Goal: Information Seeking & Learning: Find contact information

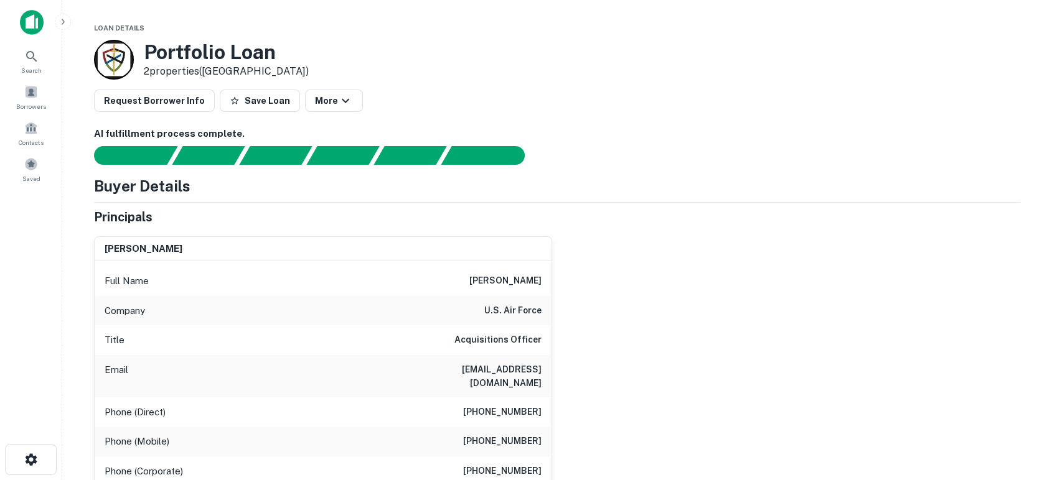
click at [757, 429] on div "blake dailey Full Name blake dailey Company u.s. air force Title Acquisitions O…" at bounding box center [552, 404] width 936 height 357
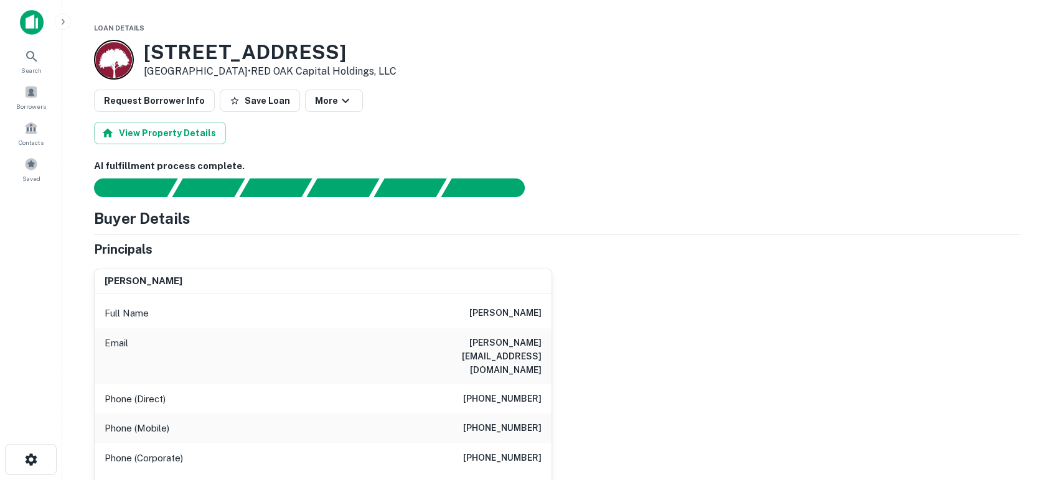
click at [638, 292] on div "jacob d schwartz Full Name jacob d schwartz Email jake@urbanhousingpartners.com…" at bounding box center [552, 400] width 936 height 282
drag, startPoint x: 466, startPoint y: 315, endPoint x: 562, endPoint y: 319, distance: 95.9
click at [562, 319] on div "jacob d schwartz Full Name jacob d schwartz Email jake@urbanhousingpartners.com…" at bounding box center [552, 400] width 936 height 282
drag, startPoint x: 400, startPoint y: 338, endPoint x: 551, endPoint y: 347, distance: 151.4
click at [551, 347] on div "jacob d schwartz Full Name jacob d schwartz Email jake@urbanhousingpartners.com…" at bounding box center [323, 405] width 458 height 273
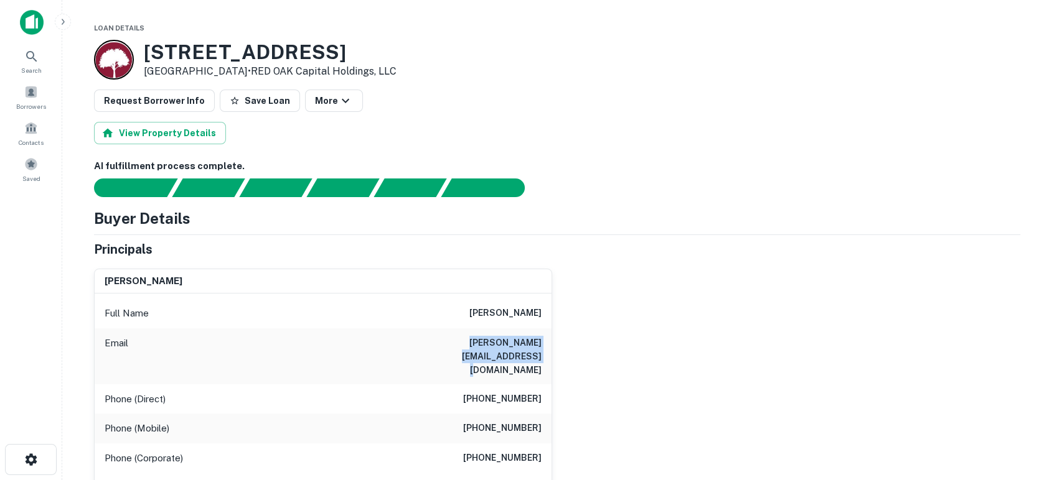
copy h6 "jake@urbanhousingpartners.com"
drag, startPoint x: 473, startPoint y: 401, endPoint x: 545, endPoint y: 403, distance: 72.2
click at [545, 414] on div "Phone (Mobile) (619) 274-0624" at bounding box center [323, 429] width 457 height 30
copy h6 "(619) 274-0624"
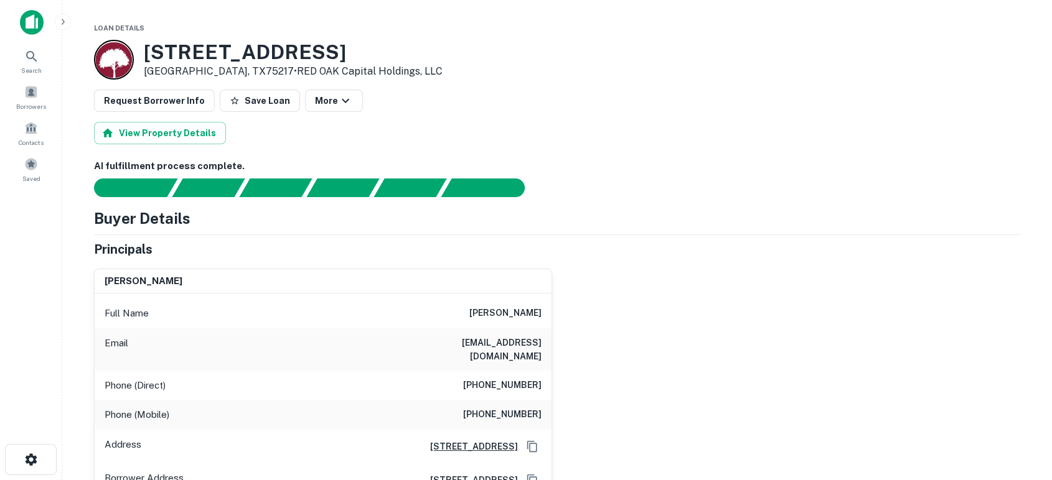
drag, startPoint x: 790, startPoint y: 187, endPoint x: 785, endPoint y: 200, distance: 13.4
click at [790, 187] on div at bounding box center [549, 188] width 941 height 19
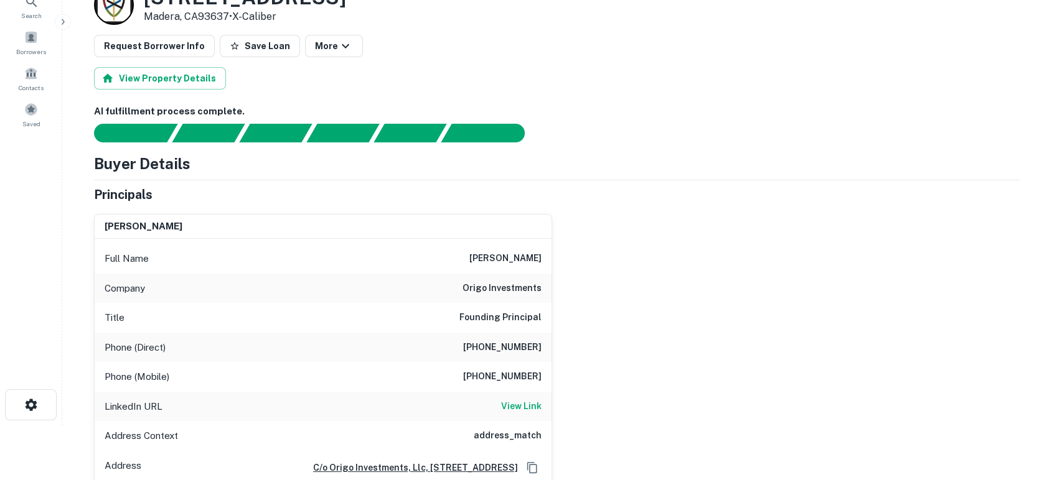
scroll to position [92, 0]
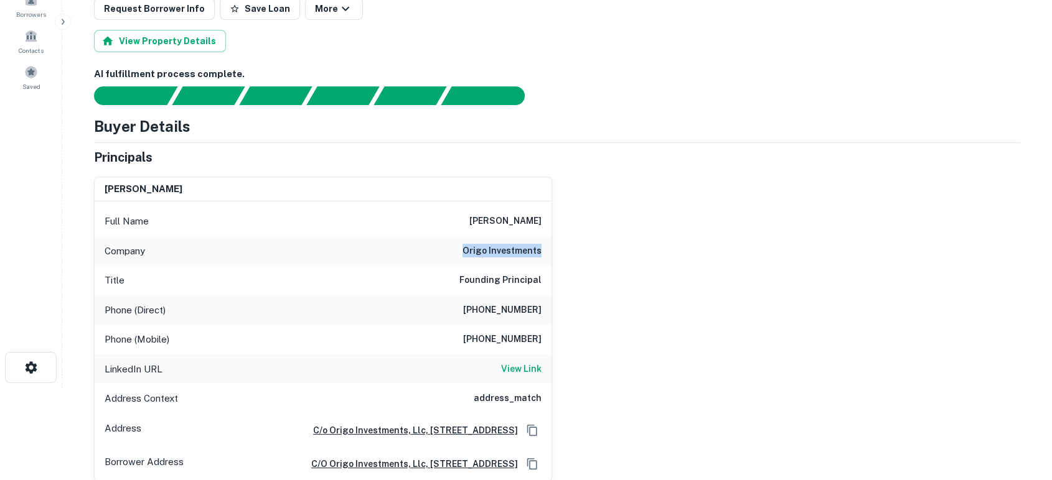
drag, startPoint x: 461, startPoint y: 250, endPoint x: 558, endPoint y: 250, distance: 97.1
click at [558, 250] on div "adam hayner Full Name adam hayner Company origo investments Title Founding Prin…" at bounding box center [552, 324] width 936 height 315
copy h6 "origo investments"
drag, startPoint x: 738, startPoint y: 314, endPoint x: 732, endPoint y: 319, distance: 8.0
click at [737, 319] on div "adam hayner Full Name adam hayner Company origo investments Title Founding Prin…" at bounding box center [552, 324] width 936 height 315
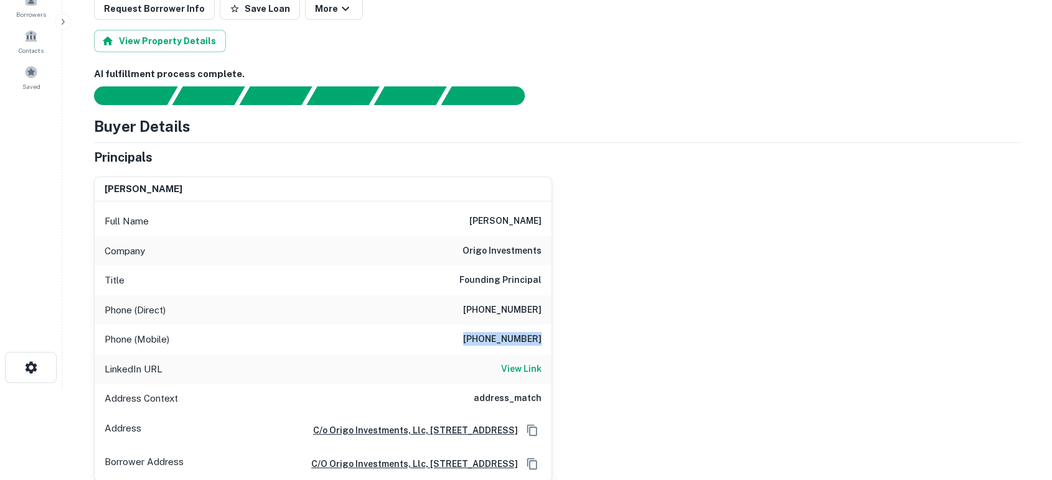
drag, startPoint x: 476, startPoint y: 336, endPoint x: 544, endPoint y: 336, distance: 68.4
click at [550, 336] on div "Phone (Mobile) (503) 701-7681" at bounding box center [323, 340] width 457 height 30
copy h6 "(503) 701-7681"
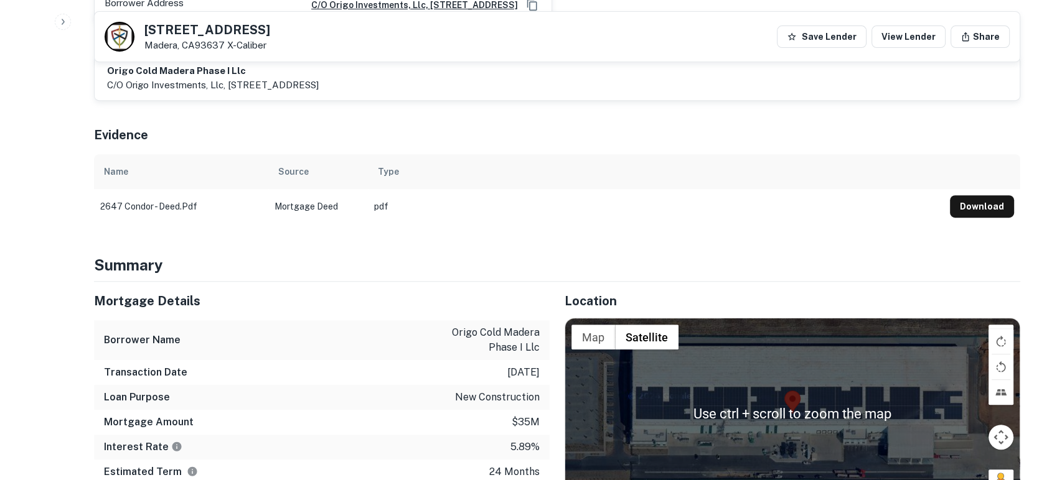
scroll to position [460, 0]
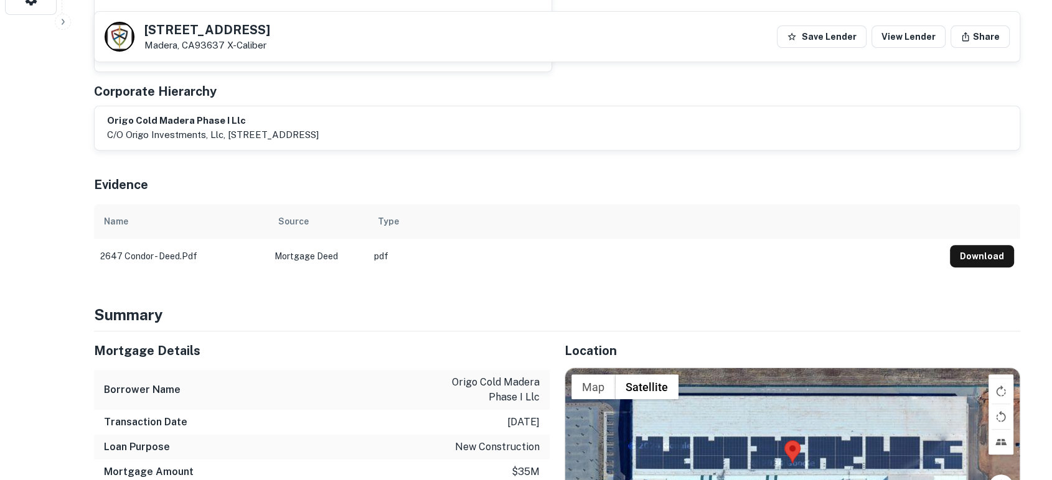
click at [631, 251] on td "pdf" at bounding box center [656, 256] width 576 height 35
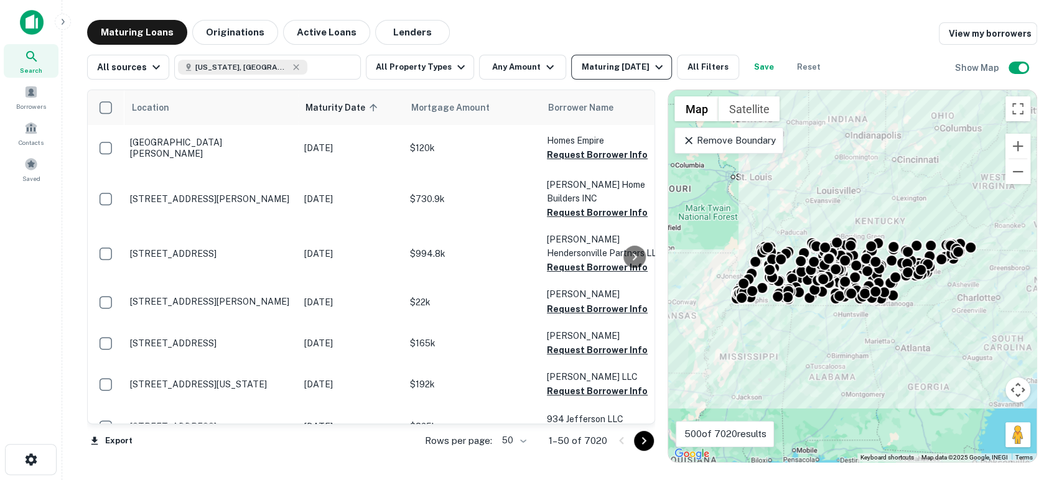
click at [658, 63] on icon "button" at bounding box center [658, 67] width 15 height 15
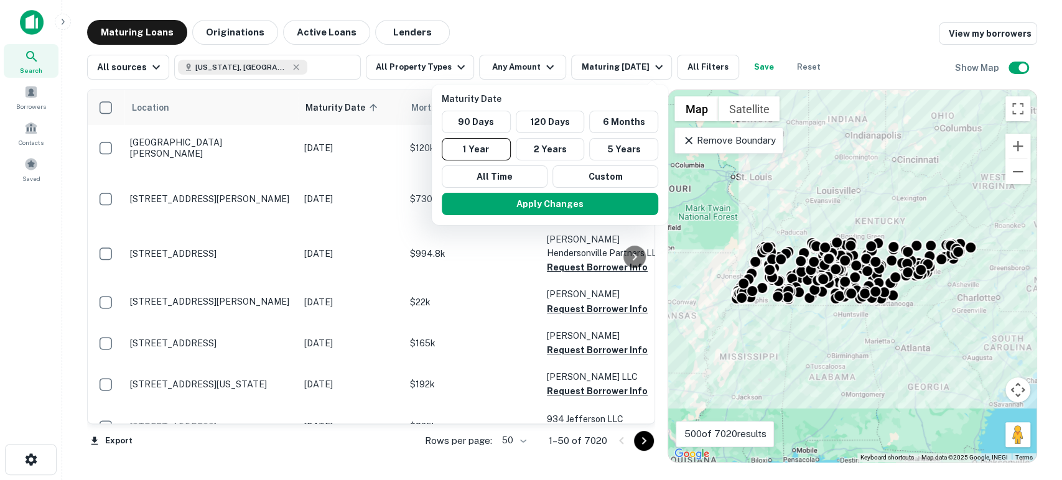
click at [692, 68] on div at bounding box center [531, 240] width 1062 height 480
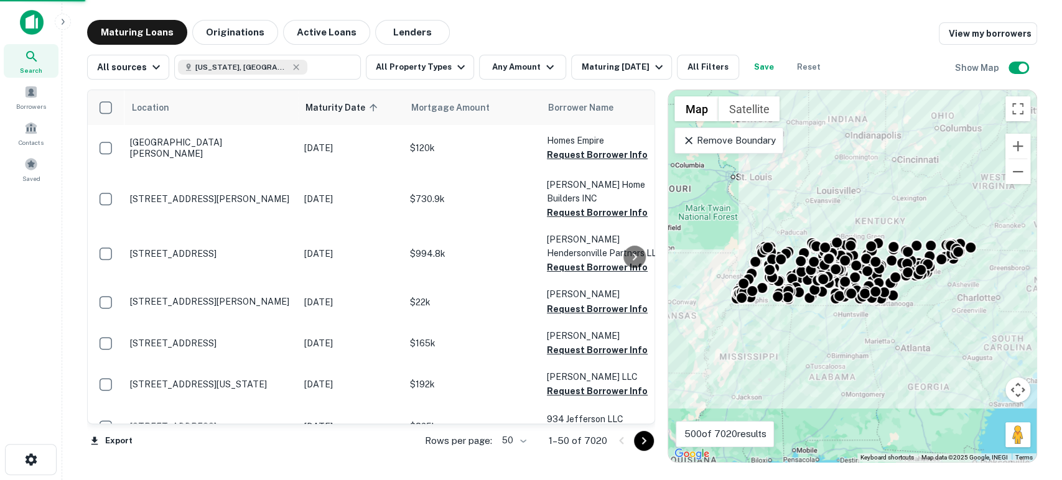
click at [704, 63] on div at bounding box center [531, 240] width 1062 height 480
click at [704, 65] on div at bounding box center [531, 240] width 1062 height 480
click at [722, 65] on button "All Filters" at bounding box center [708, 67] width 62 height 25
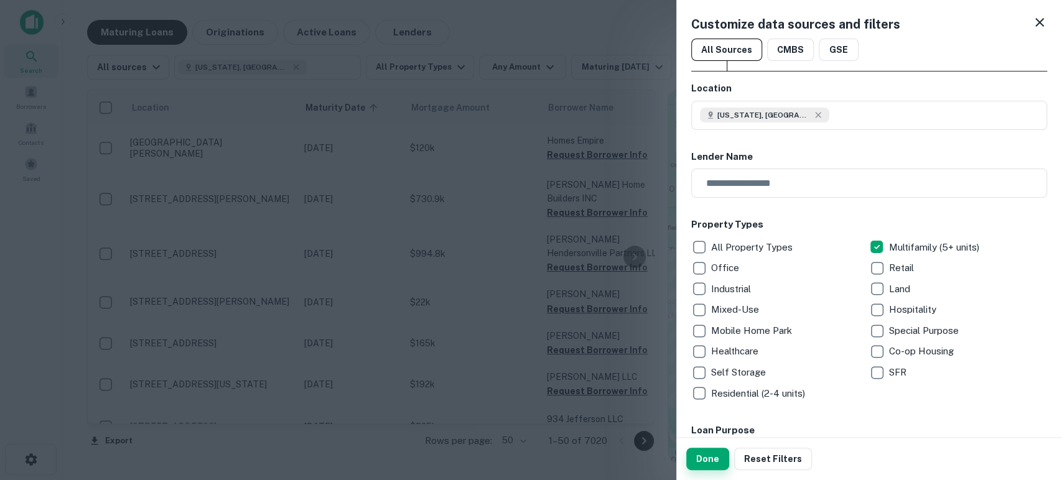
click at [704, 460] on button "Done" at bounding box center [707, 459] width 43 height 22
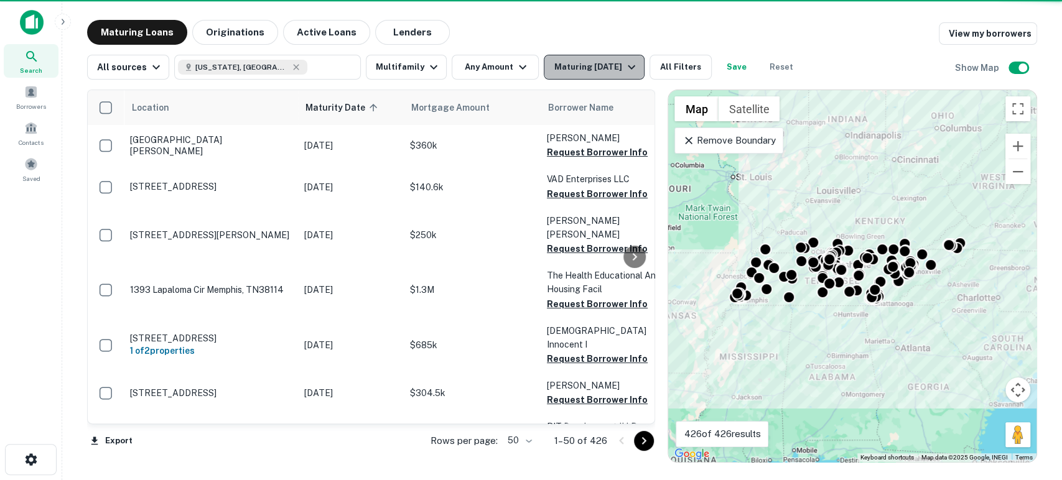
click at [630, 66] on icon "button" at bounding box center [631, 67] width 15 height 15
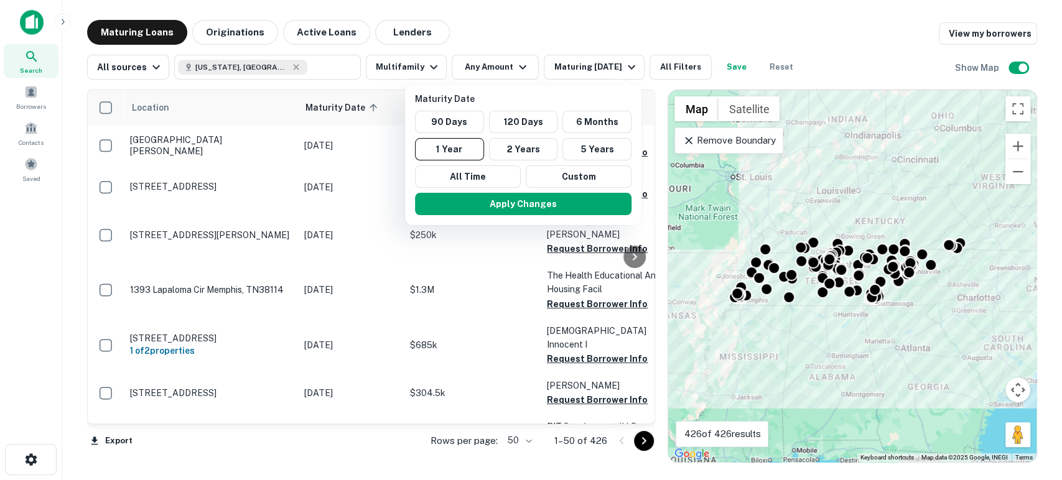
click at [666, 68] on div at bounding box center [531, 240] width 1062 height 480
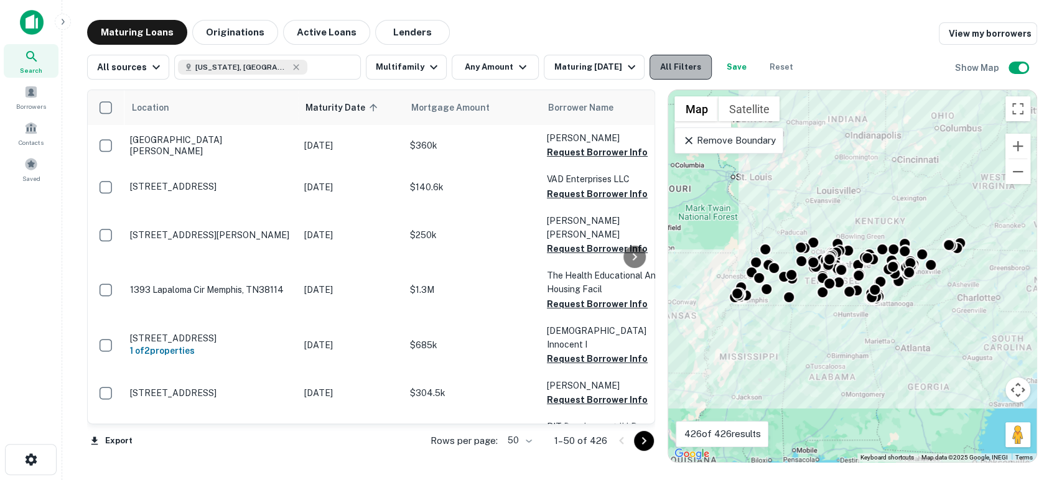
click at [689, 69] on button "All Filters" at bounding box center [681, 67] width 62 height 25
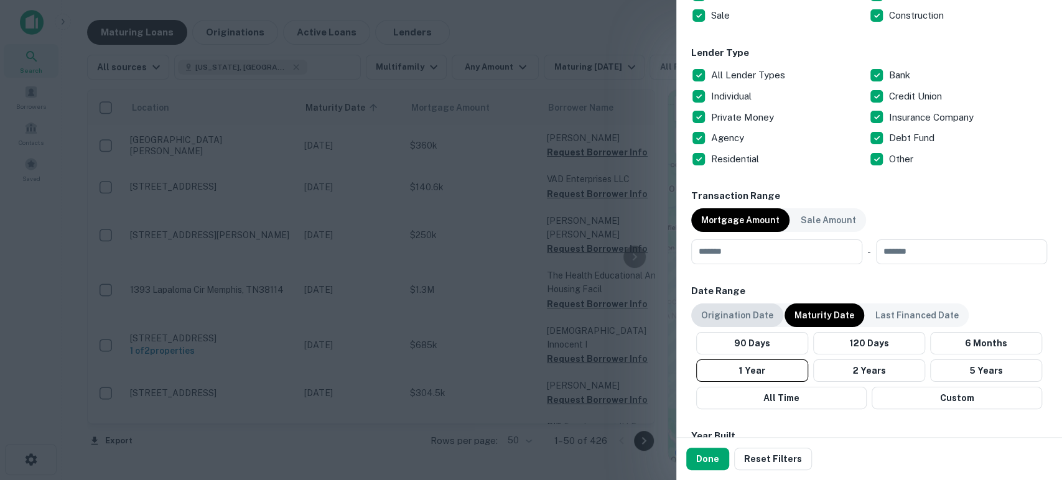
scroll to position [460, 0]
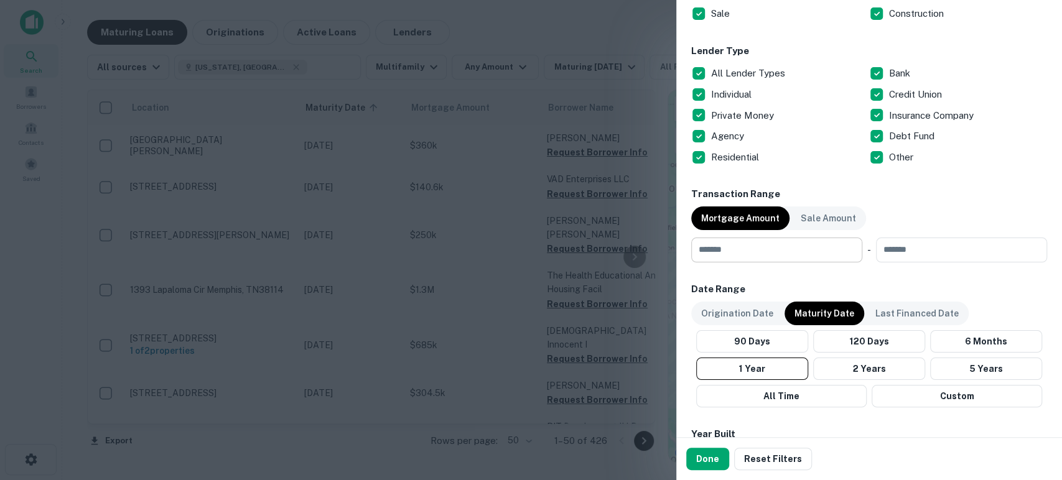
click at [733, 246] on input "number" at bounding box center [772, 250] width 162 height 25
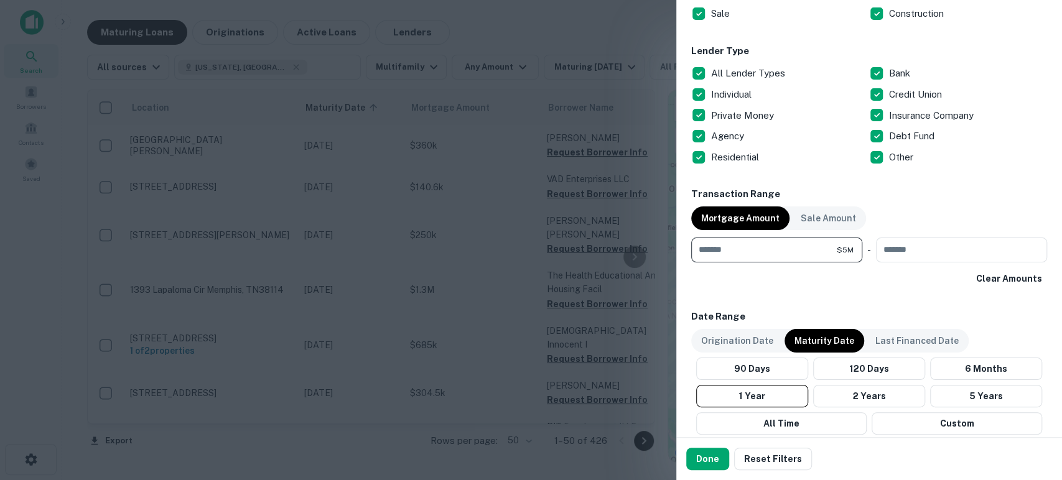
type input "*******"
click at [716, 460] on button "Done" at bounding box center [707, 459] width 43 height 22
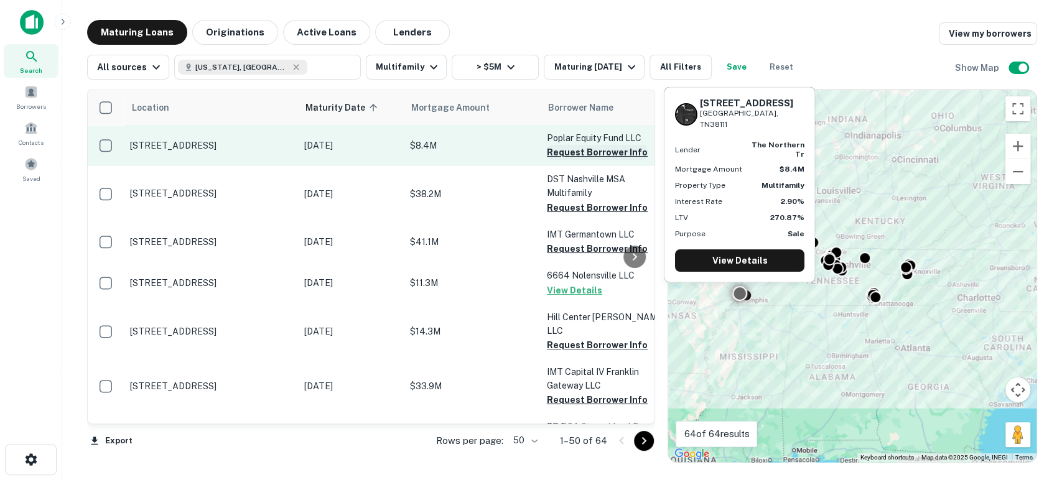
click at [613, 157] on button "Request Borrower Info" at bounding box center [597, 152] width 101 height 15
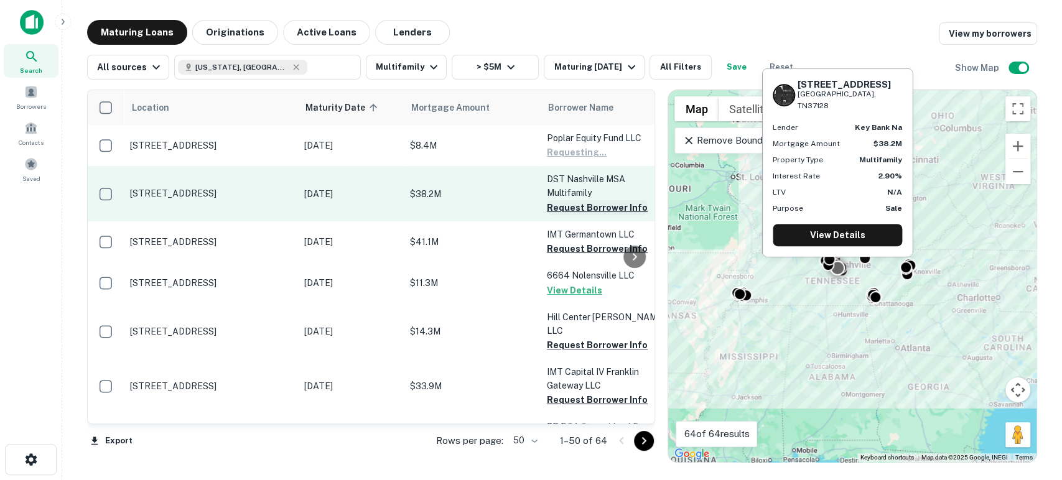
click at [610, 205] on button "Request Borrower Info" at bounding box center [597, 207] width 101 height 15
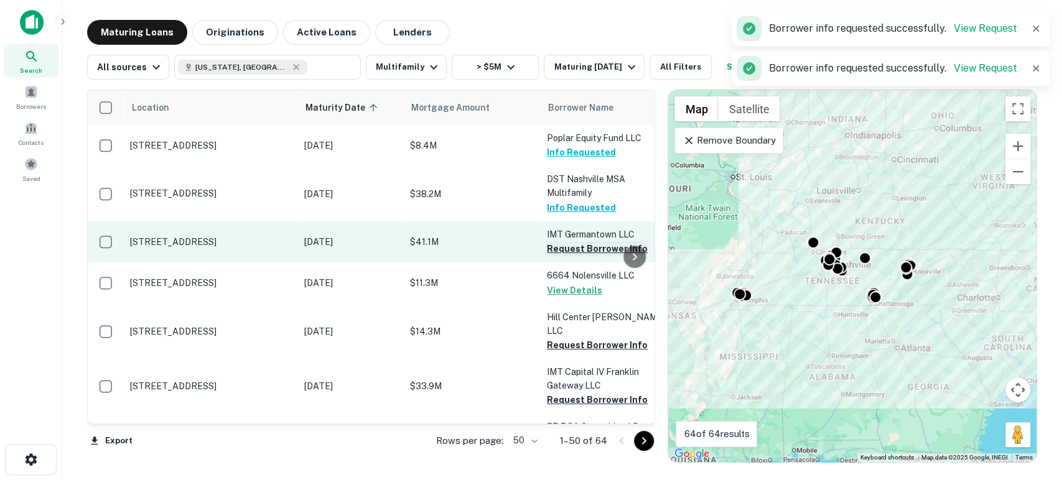
click at [592, 245] on button "Request Borrower Info" at bounding box center [597, 248] width 101 height 15
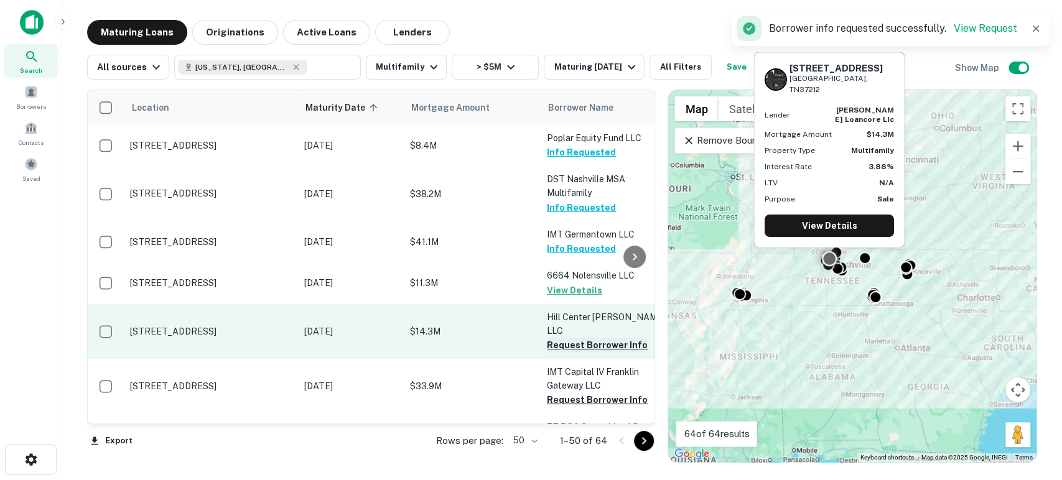
click at [609, 338] on button "Request Borrower Info" at bounding box center [597, 345] width 101 height 15
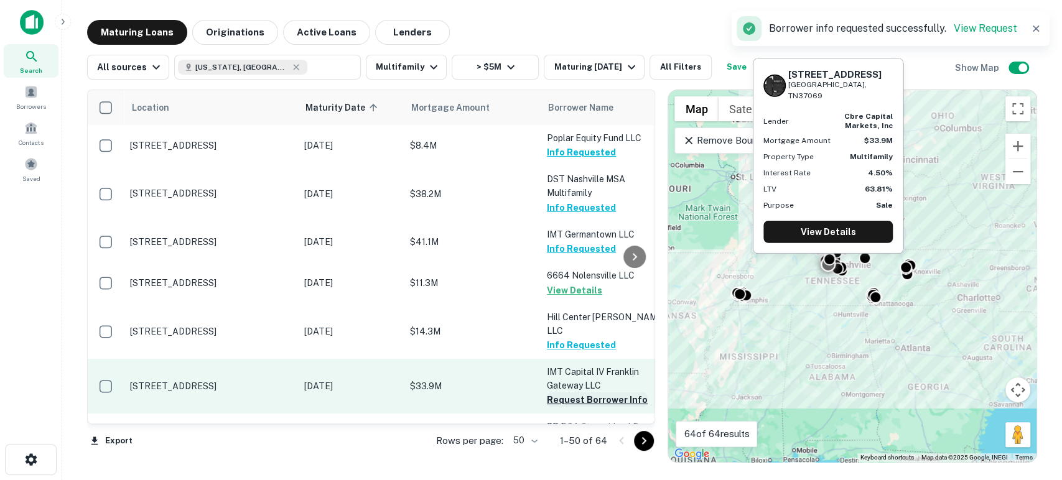
click at [614, 393] on button "Request Borrower Info" at bounding box center [597, 400] width 101 height 15
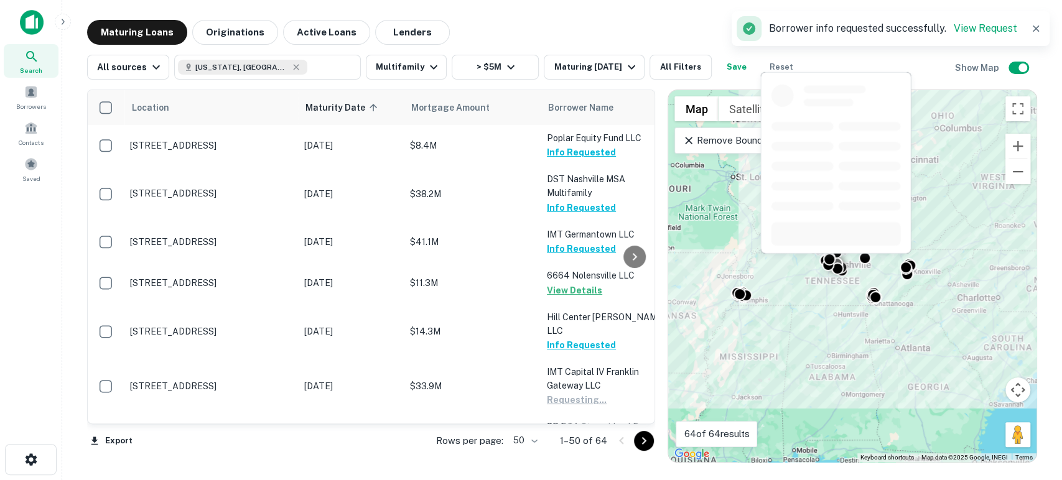
scroll to position [92, 0]
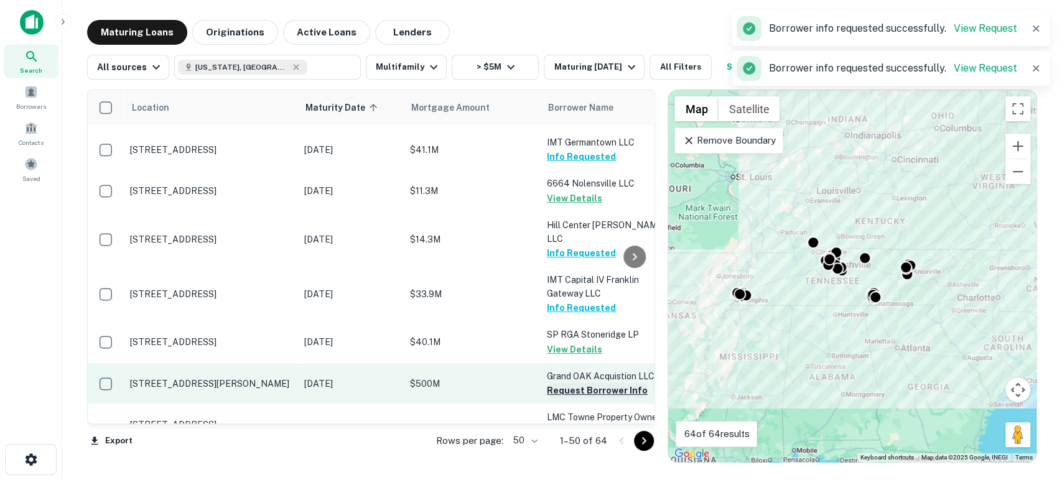
click at [608, 383] on button "Request Borrower Info" at bounding box center [597, 390] width 101 height 15
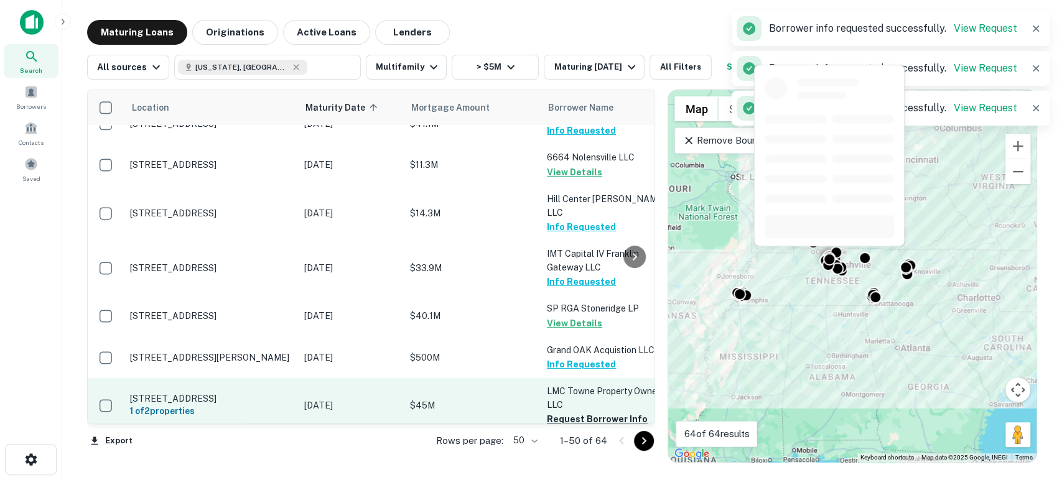
scroll to position [184, 0]
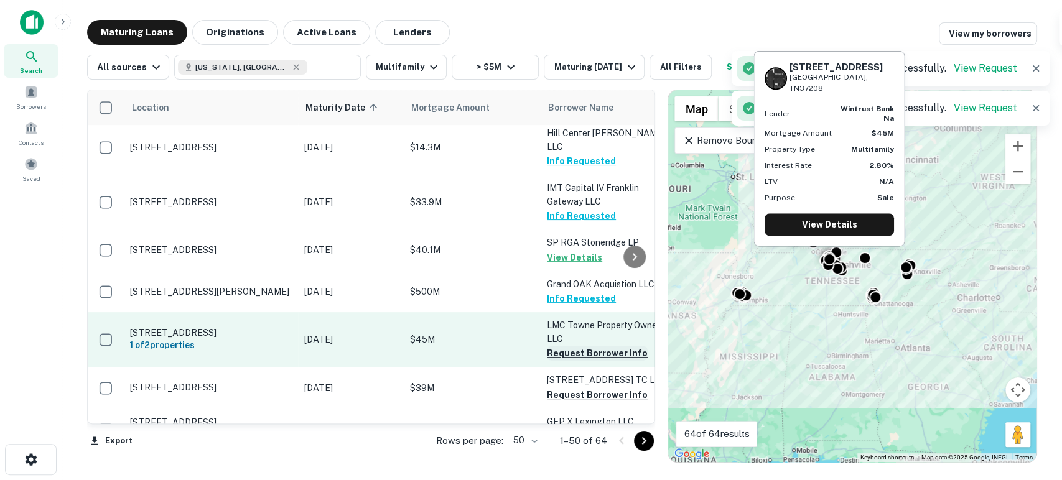
click at [597, 346] on button "Request Borrower Info" at bounding box center [597, 353] width 101 height 15
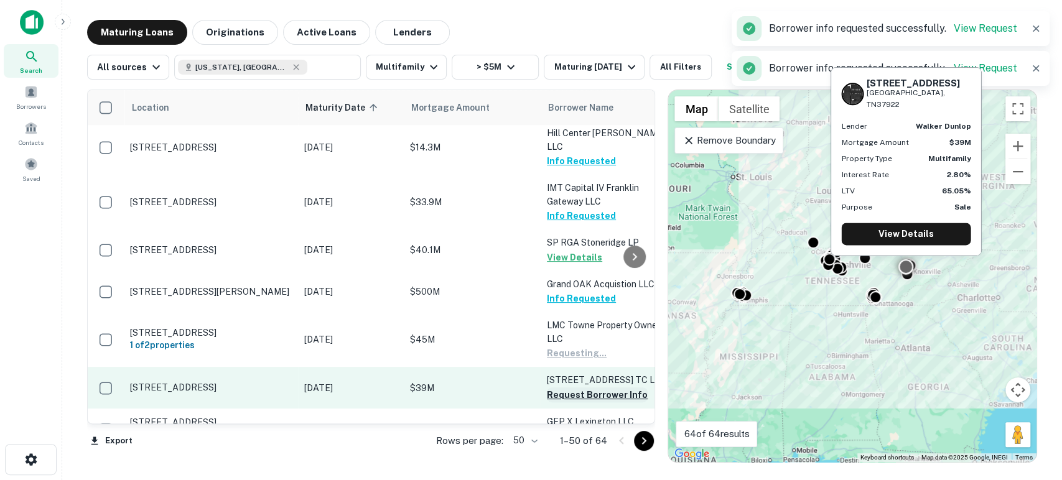
click at [594, 388] on button "Request Borrower Info" at bounding box center [597, 395] width 101 height 15
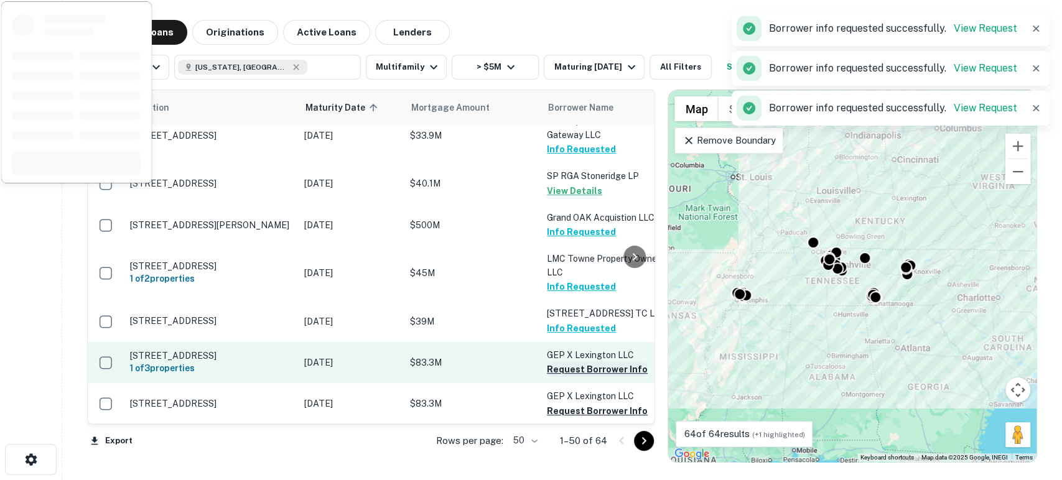
scroll to position [276, 0]
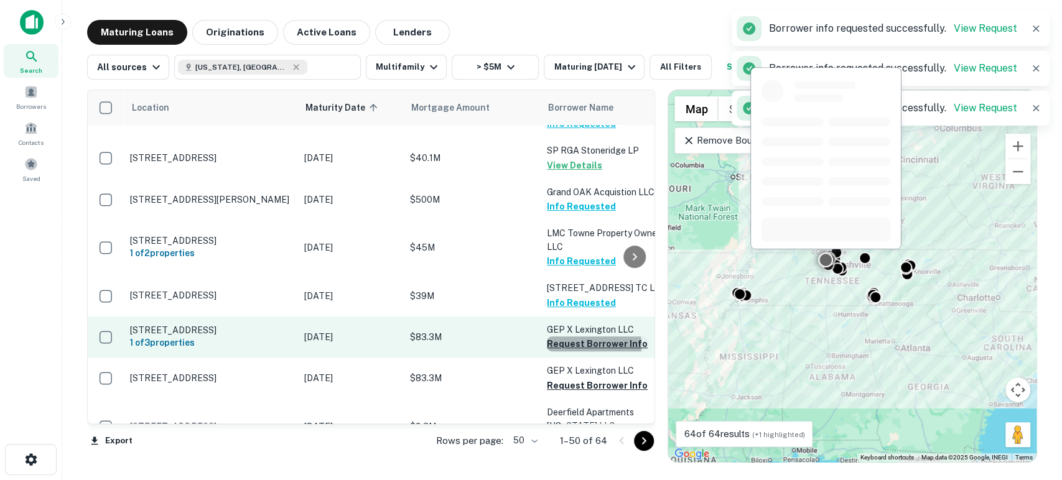
click at [582, 337] on button "Request Borrower Info" at bounding box center [597, 344] width 101 height 15
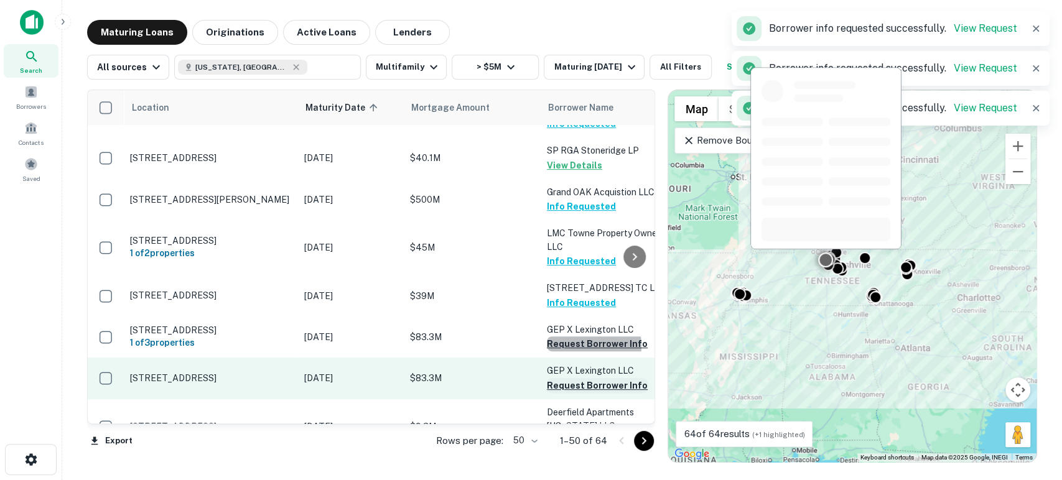
click at [588, 378] on button "Request Borrower Info" at bounding box center [597, 385] width 101 height 15
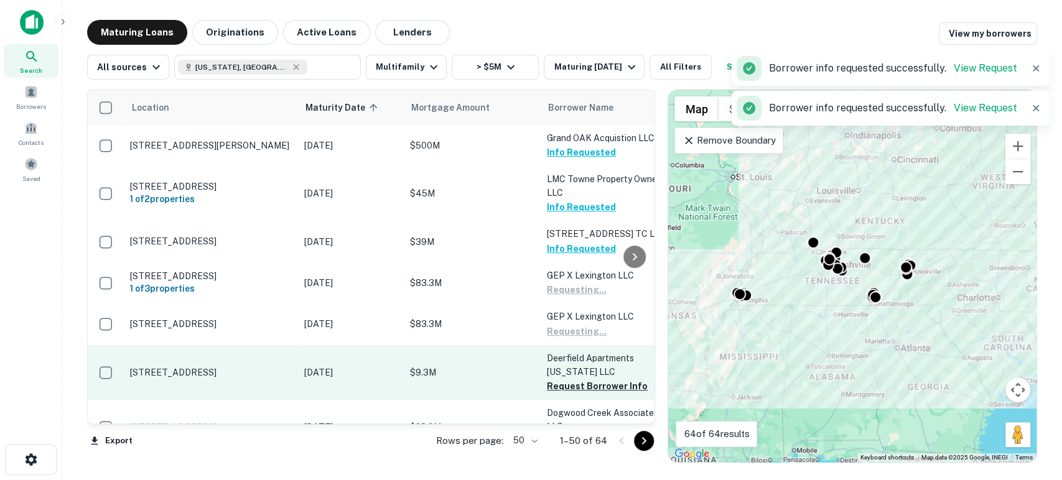
scroll to position [368, 0]
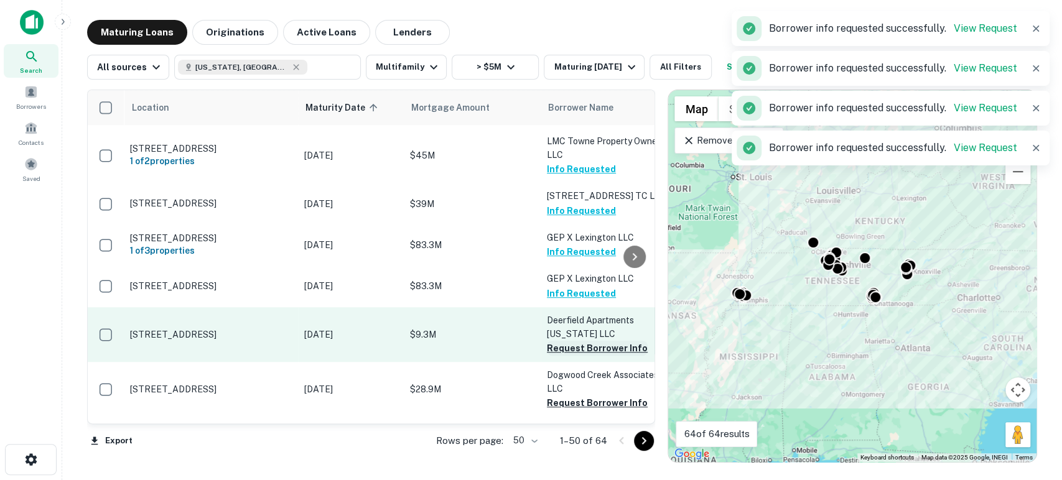
click at [601, 342] on button "Request Borrower Info" at bounding box center [597, 348] width 101 height 15
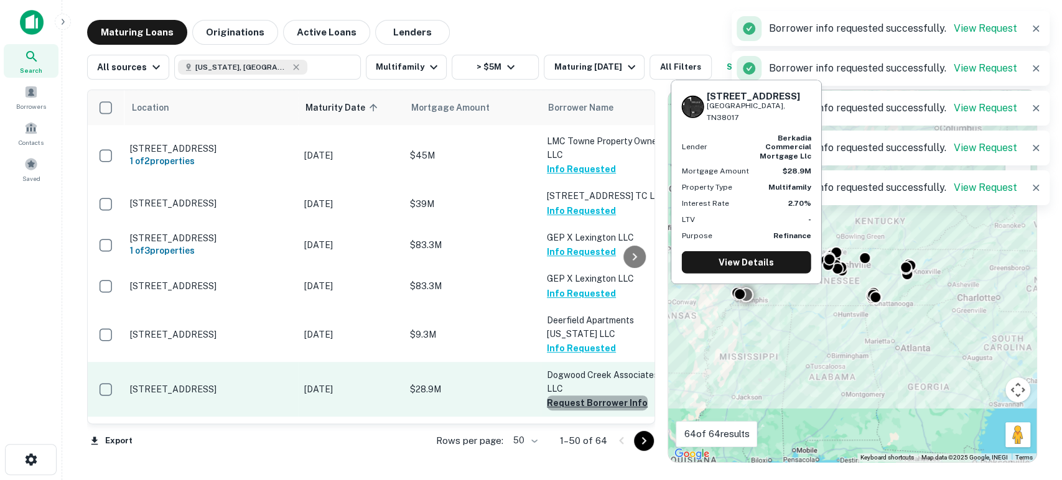
click at [599, 396] on button "Request Borrower Info" at bounding box center [597, 403] width 101 height 15
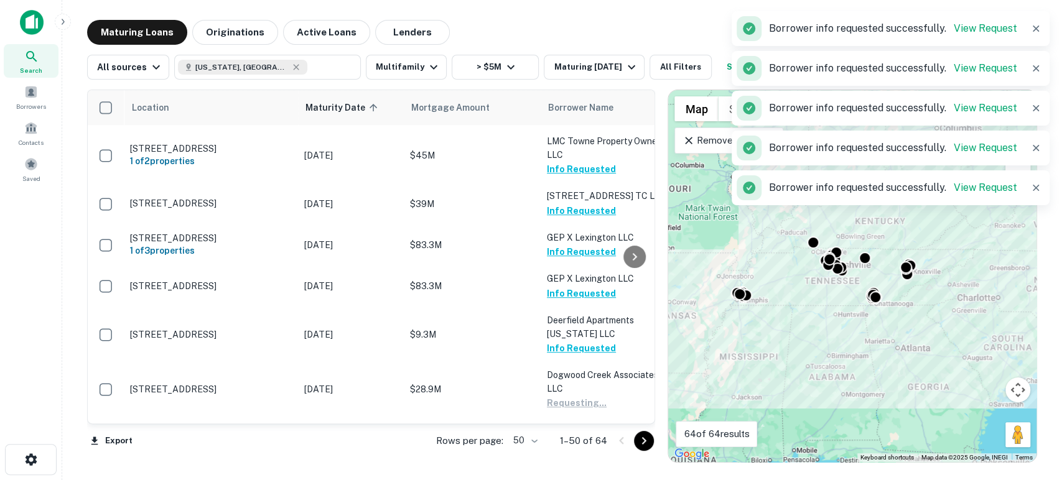
scroll to position [553, 0]
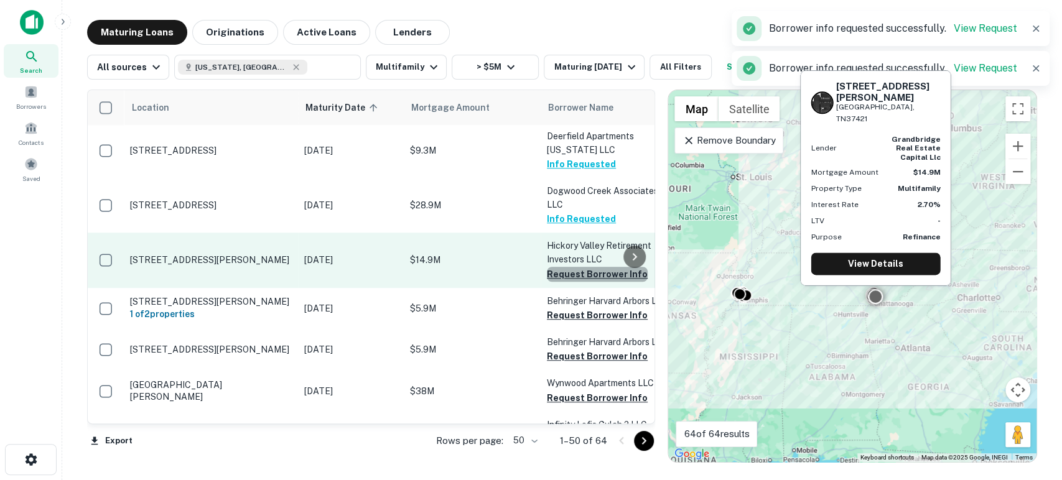
click at [602, 267] on button "Request Borrower Info" at bounding box center [597, 274] width 101 height 15
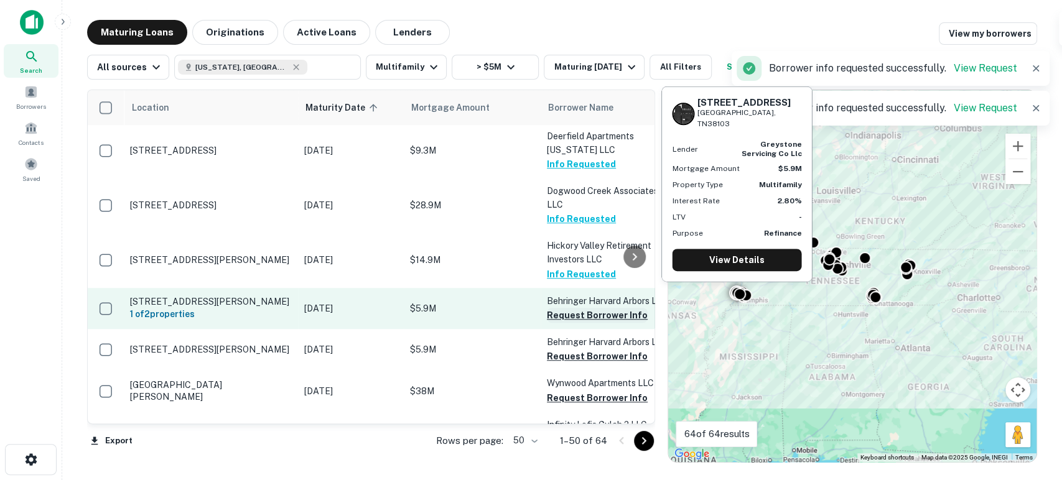
click at [602, 308] on button "Request Borrower Info" at bounding box center [597, 315] width 101 height 15
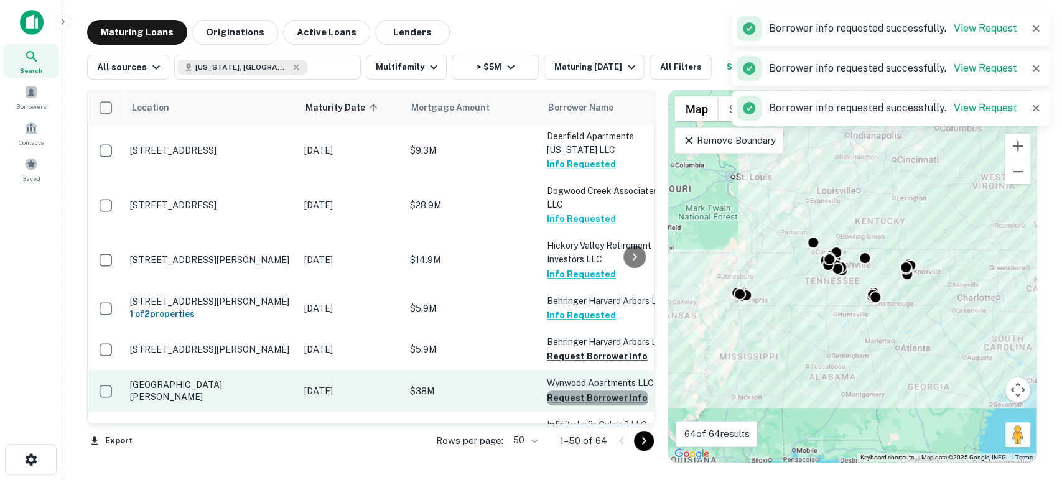
click at [608, 391] on button "Request Borrower Info" at bounding box center [597, 398] width 101 height 15
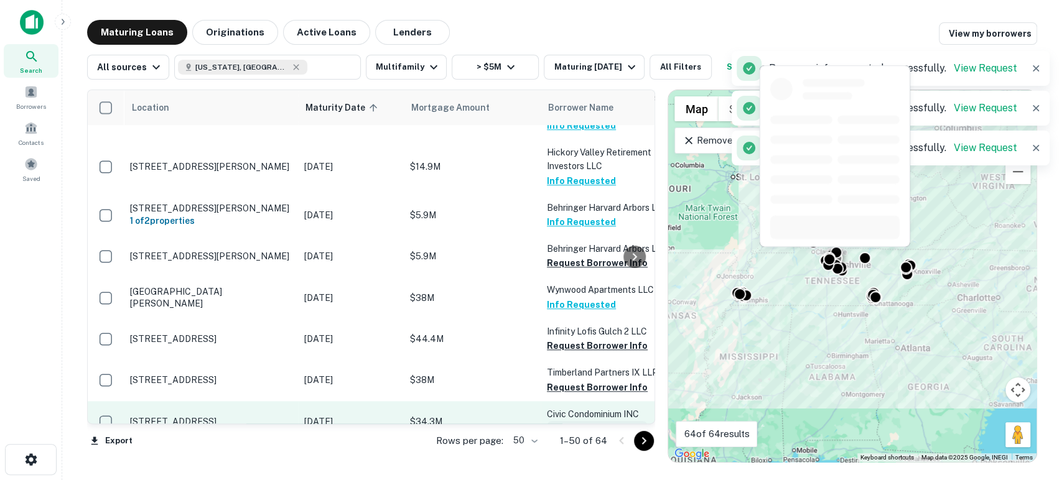
scroll to position [737, 0]
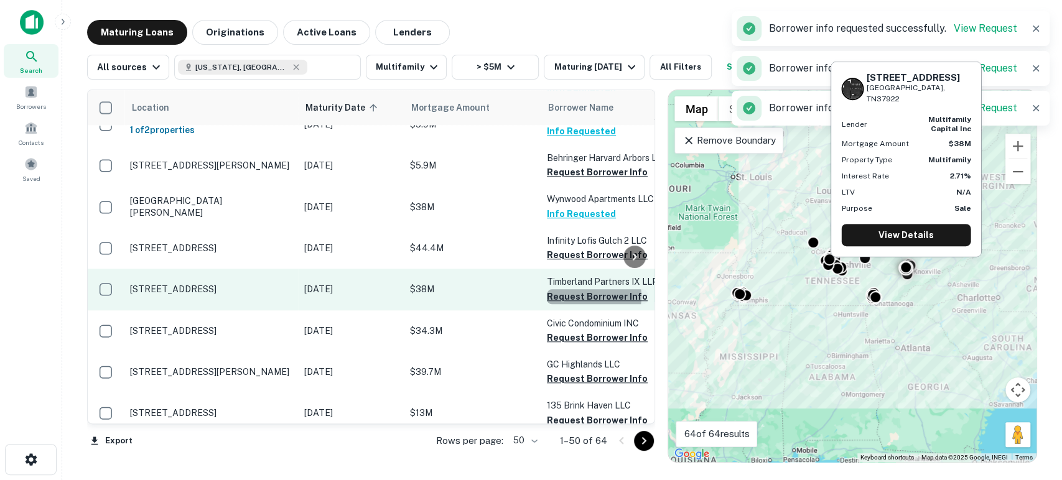
click at [587, 289] on button "Request Borrower Info" at bounding box center [597, 296] width 101 height 15
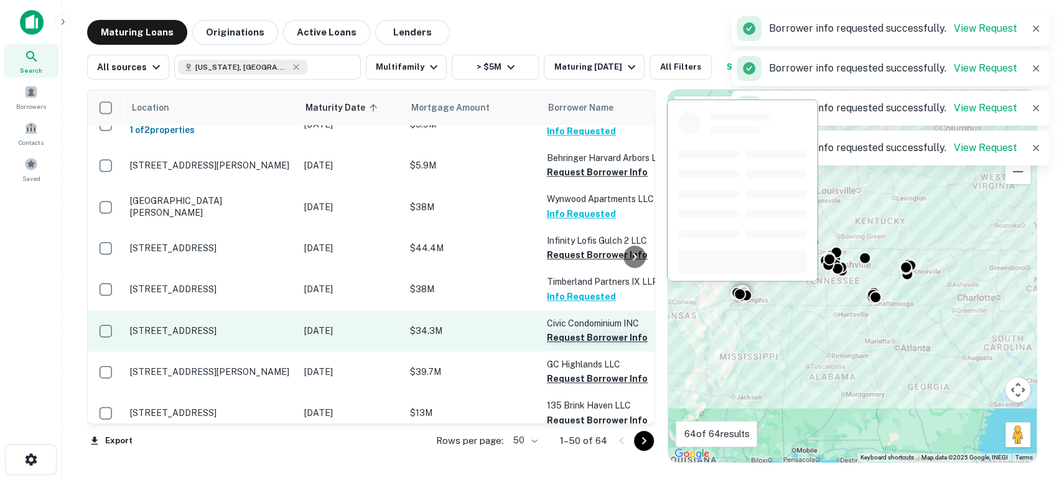
click at [592, 330] on button "Request Borrower Info" at bounding box center [597, 337] width 101 height 15
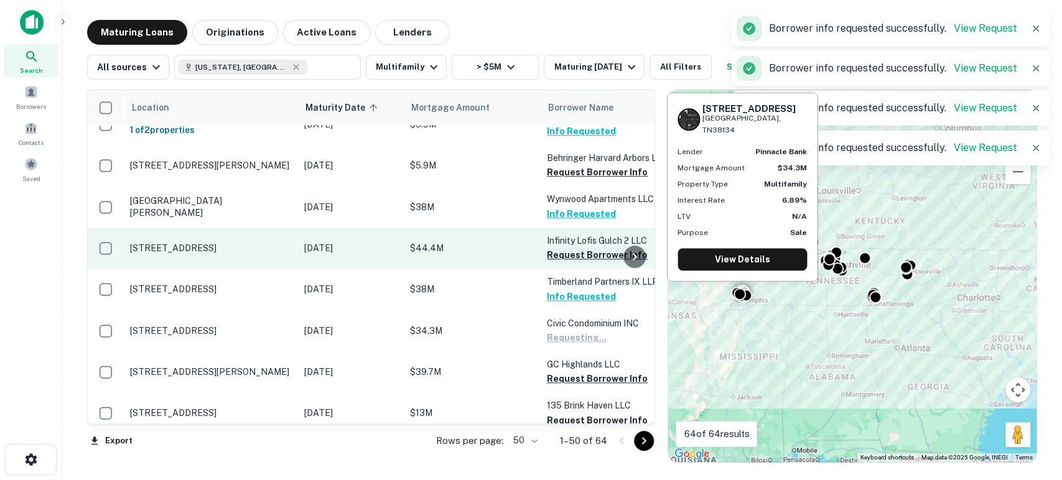
click at [595, 248] on button "Request Borrower Info" at bounding box center [597, 255] width 101 height 15
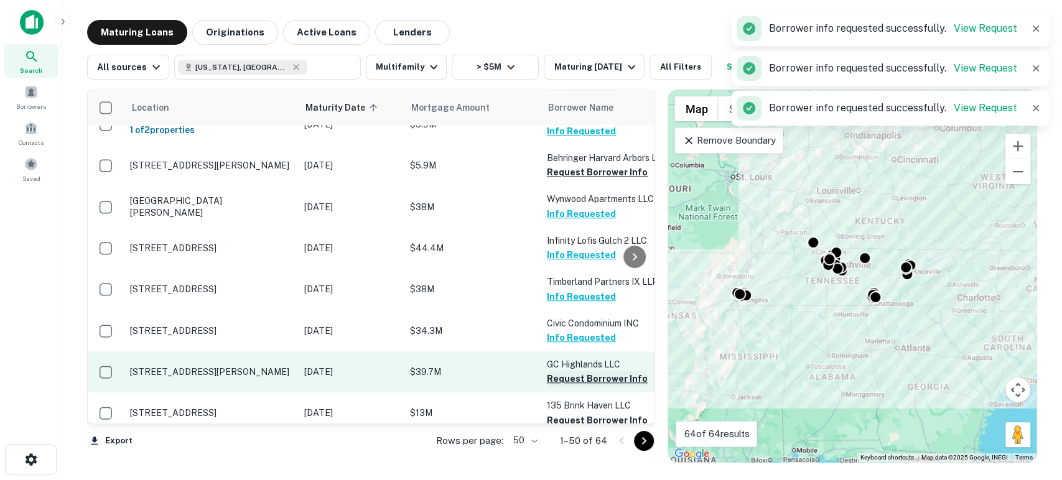
click at [605, 371] on button "Request Borrower Info" at bounding box center [597, 378] width 101 height 15
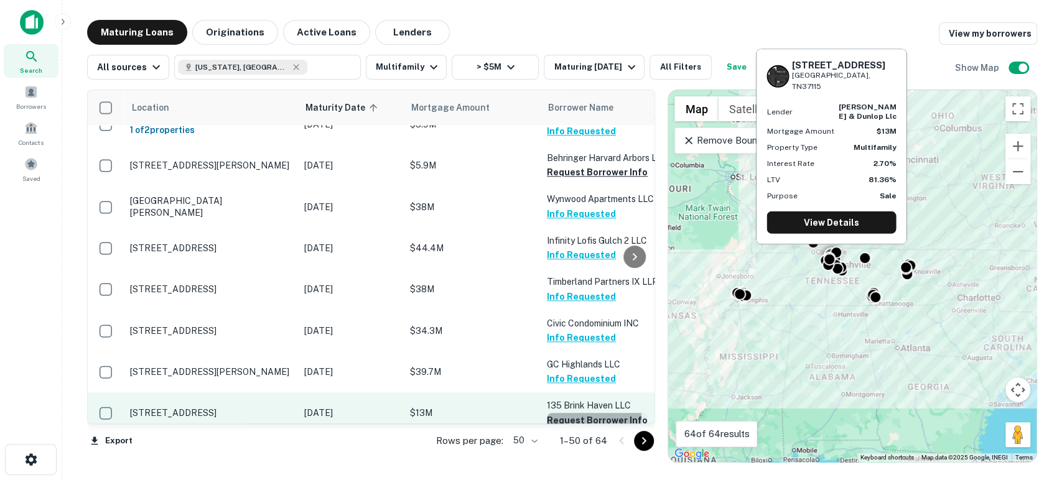
click at [588, 413] on button "Request Borrower Info" at bounding box center [597, 420] width 101 height 15
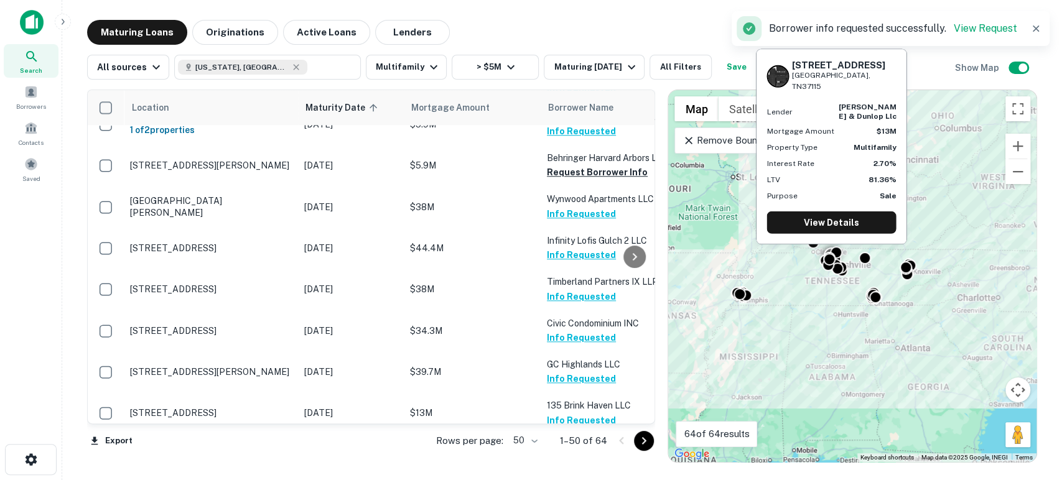
scroll to position [829, 0]
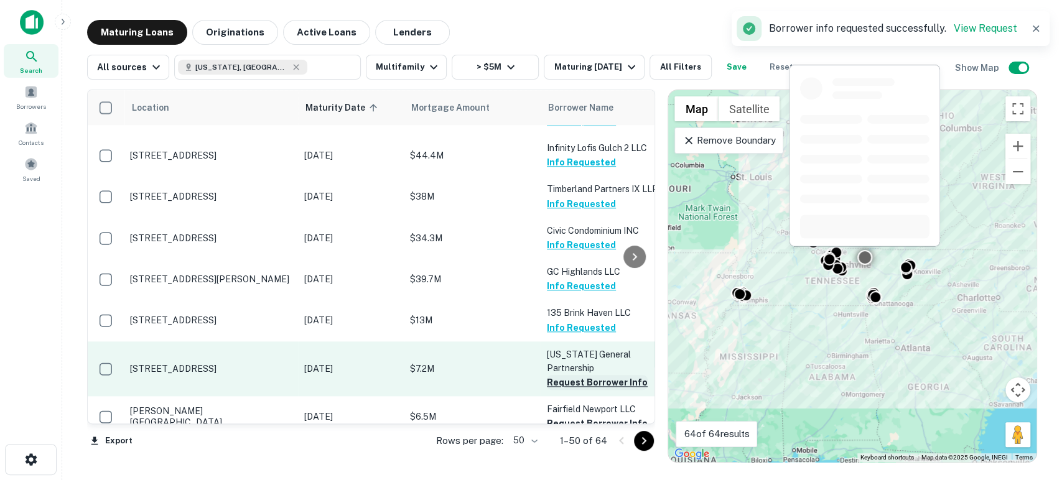
click at [590, 375] on button "Request Borrower Info" at bounding box center [597, 382] width 101 height 15
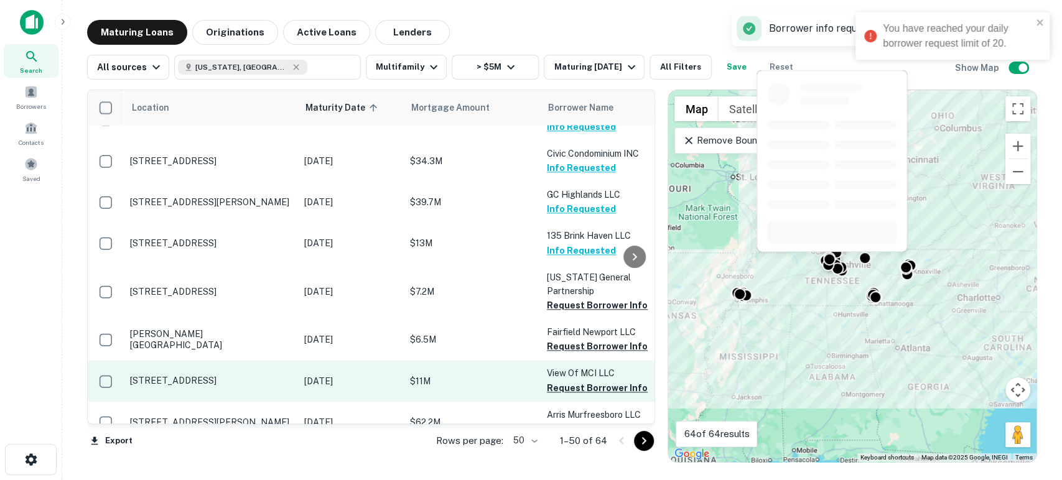
scroll to position [922, 0]
